Goal: Task Accomplishment & Management: Use online tool/utility

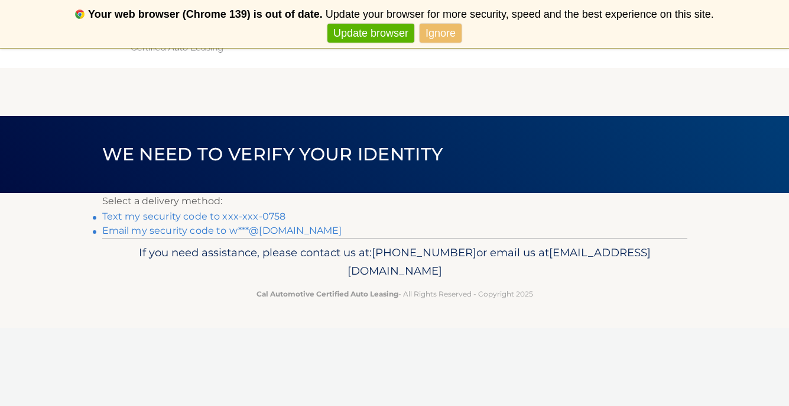
click at [178, 222] on li "Text my security code to xxx-xxx-0758" at bounding box center [394, 216] width 585 height 14
click at [177, 219] on link "Text my security code to xxx-xxx-0758" at bounding box center [194, 215] width 184 height 11
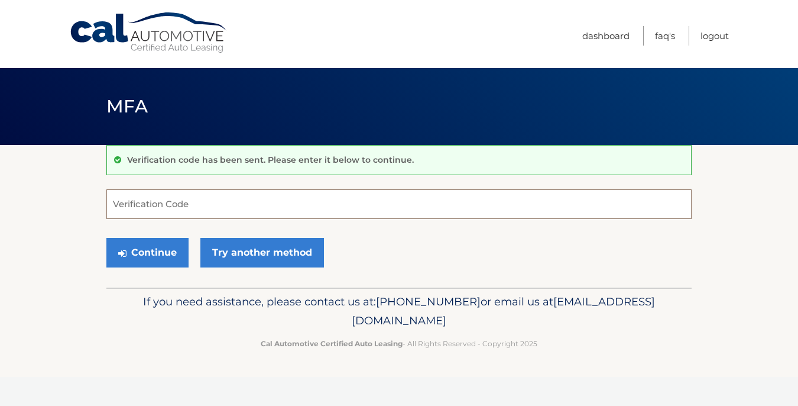
click at [136, 205] on input "Verification Code" at bounding box center [398, 204] width 585 height 30
paste input "058208"
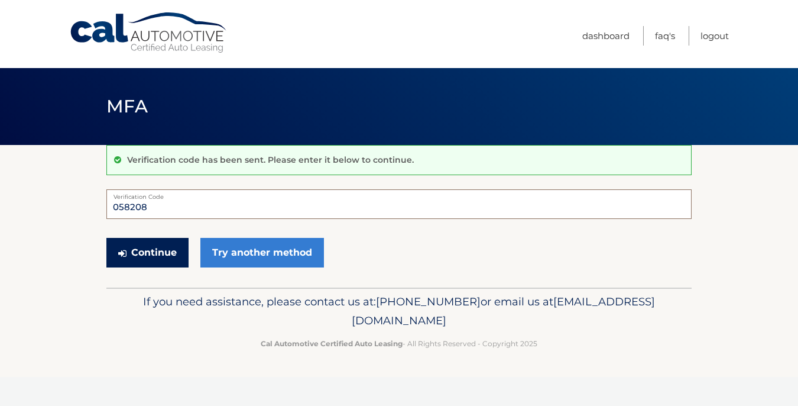
type input "058208"
click at [137, 254] on button "Continue" at bounding box center [147, 253] width 82 height 30
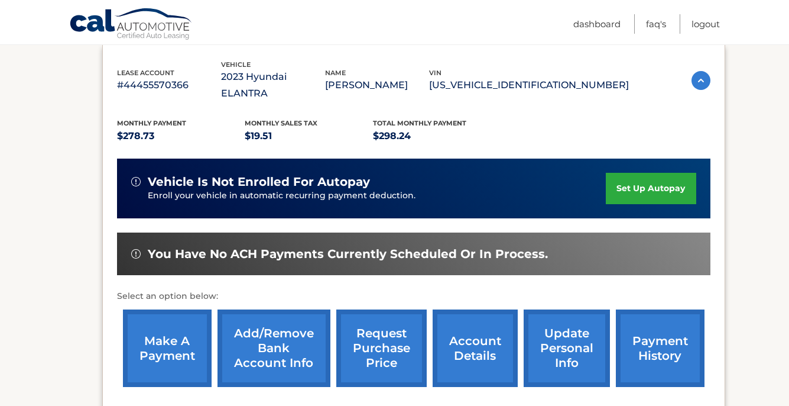
scroll to position [212, 0]
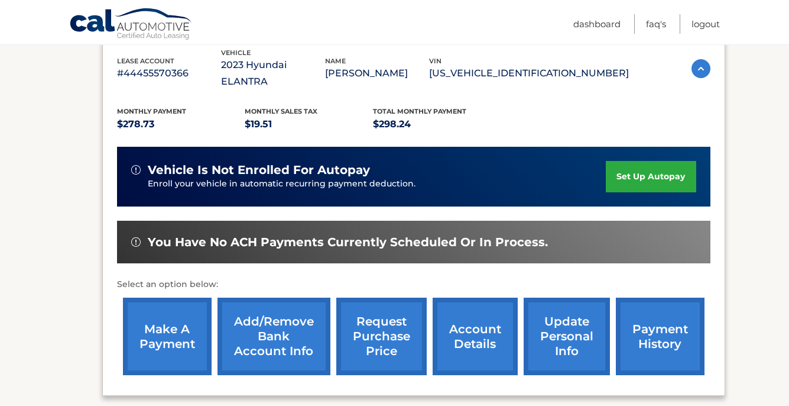
click at [163, 310] on link "make a payment" at bounding box center [167, 335] width 89 height 77
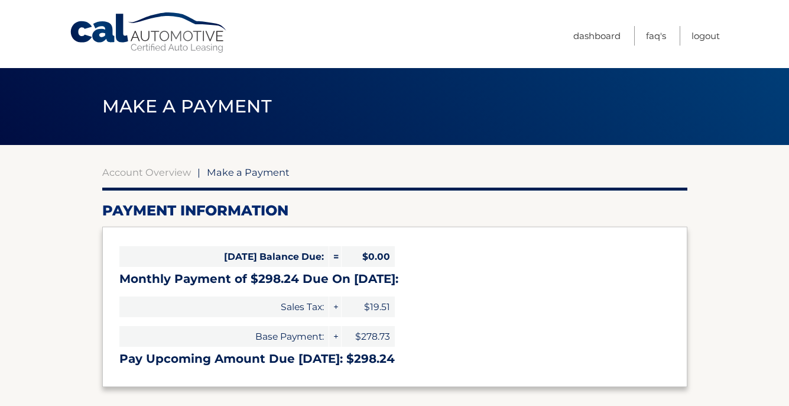
select select "NTlmYmU1M2MtMGVkOC00ZTU1LTg4YmItNjJkMDk4YTBmNzZh"
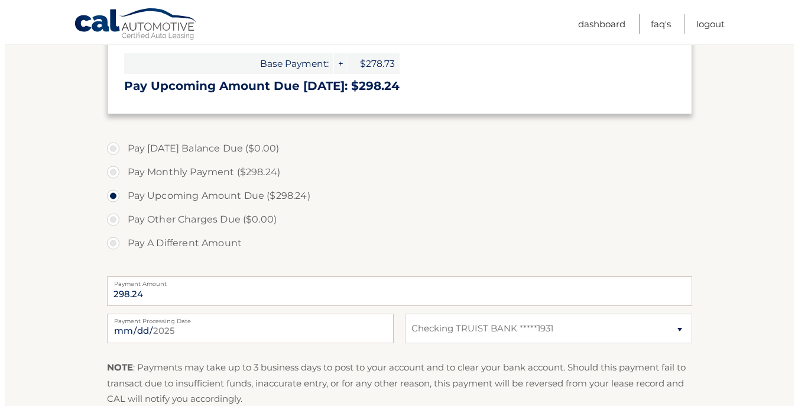
scroll to position [357, 0]
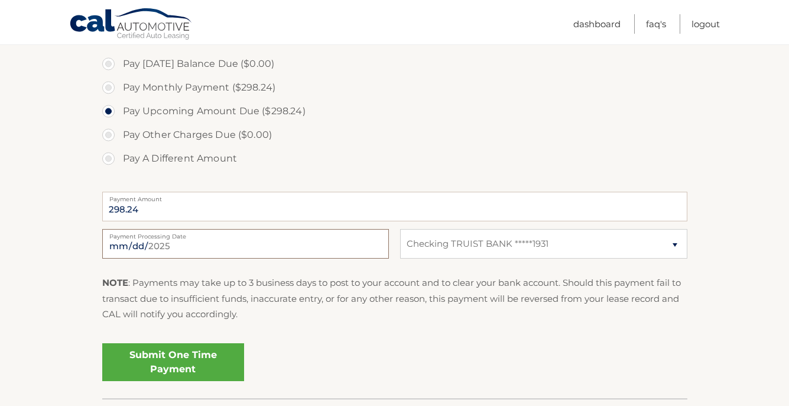
click at [140, 242] on input "2025-10-01" at bounding box center [245, 244] width 287 height 30
type input "2025-10-03"
click at [167, 357] on link "Submit One Time Payment" at bounding box center [173, 362] width 142 height 38
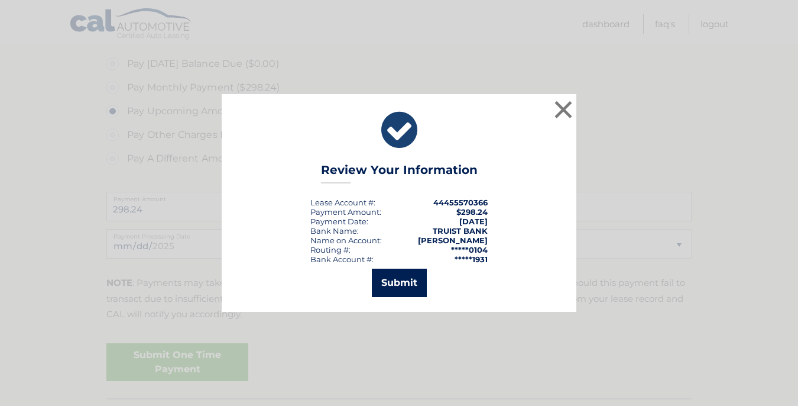
click at [397, 289] on button "Submit" at bounding box center [399, 282] width 55 height 28
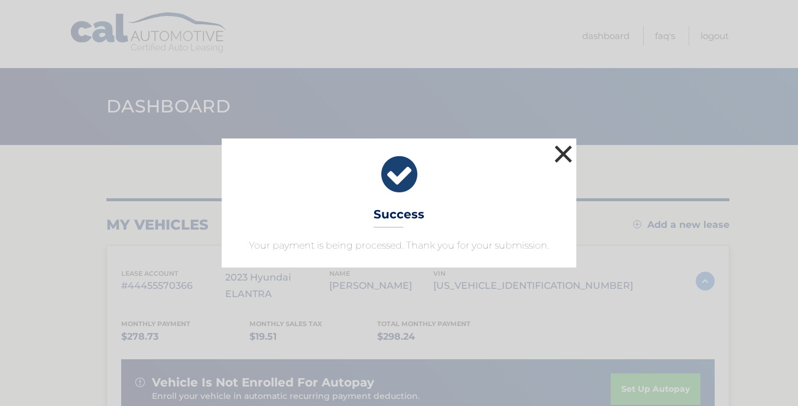
click at [565, 154] on button "×" at bounding box center [564, 154] width 24 height 24
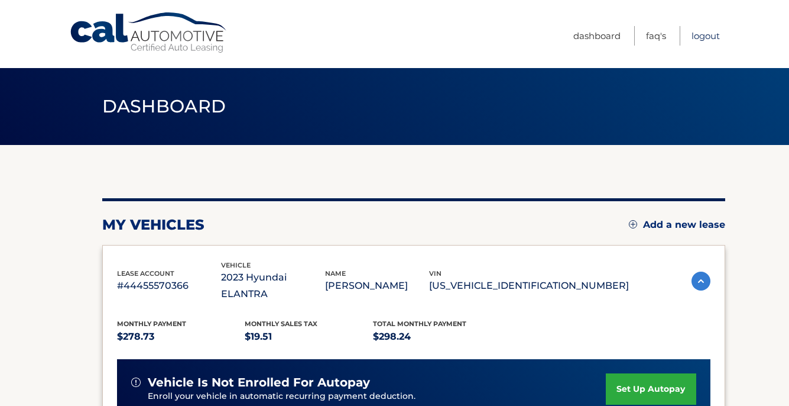
click at [714, 37] on link "Logout" at bounding box center [706, 36] width 28 height 20
